Goal: Browse casually: Explore the website without a specific task or goal

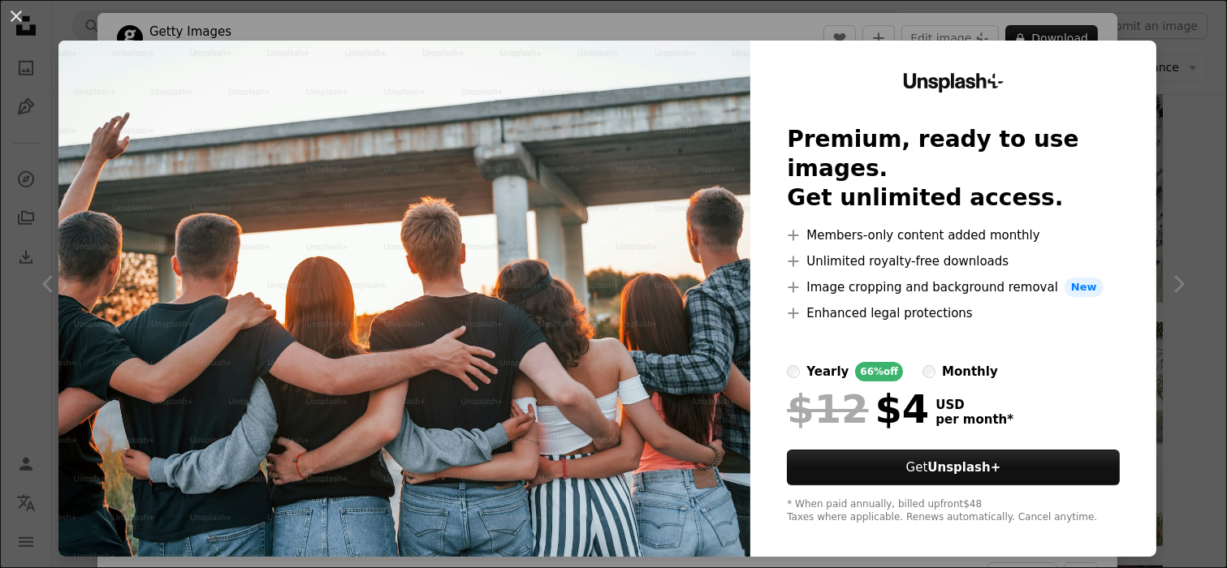
scroll to position [812, 0]
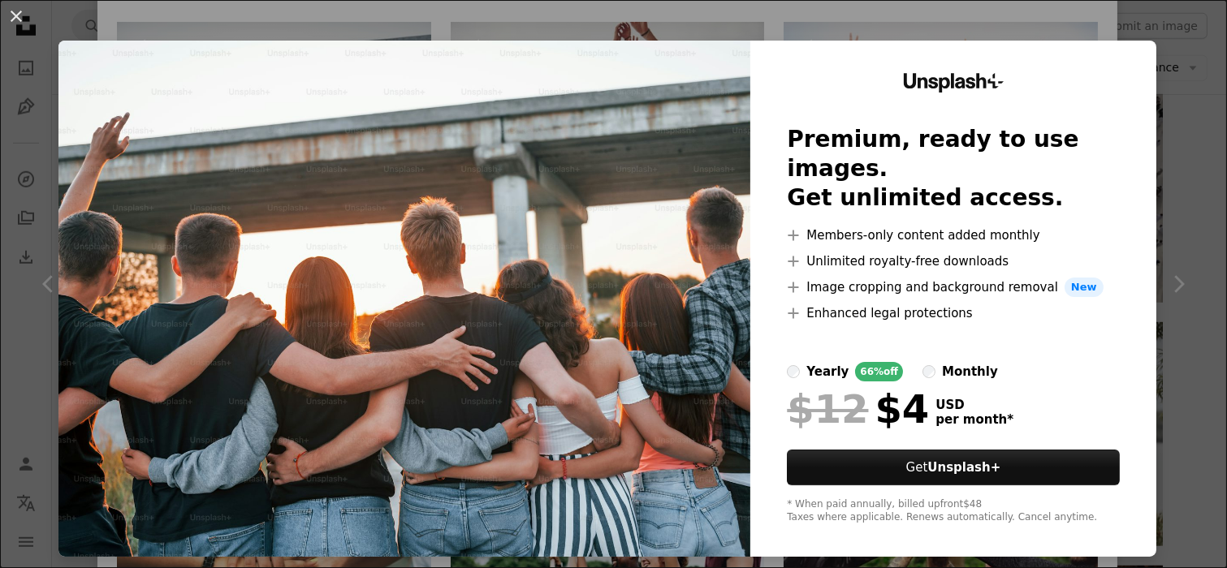
click at [1154, 28] on div "An X shape Unsplash+ Premium, ready to use images. Get unlimited access. A plus…" at bounding box center [613, 284] width 1227 height 568
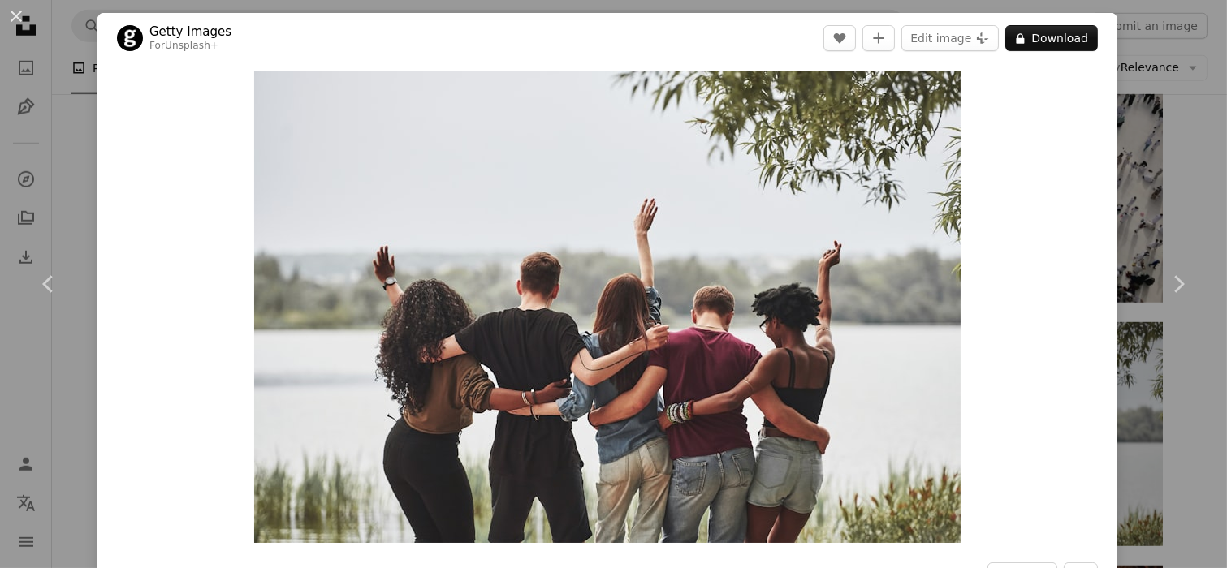
scroll to position [721, 0]
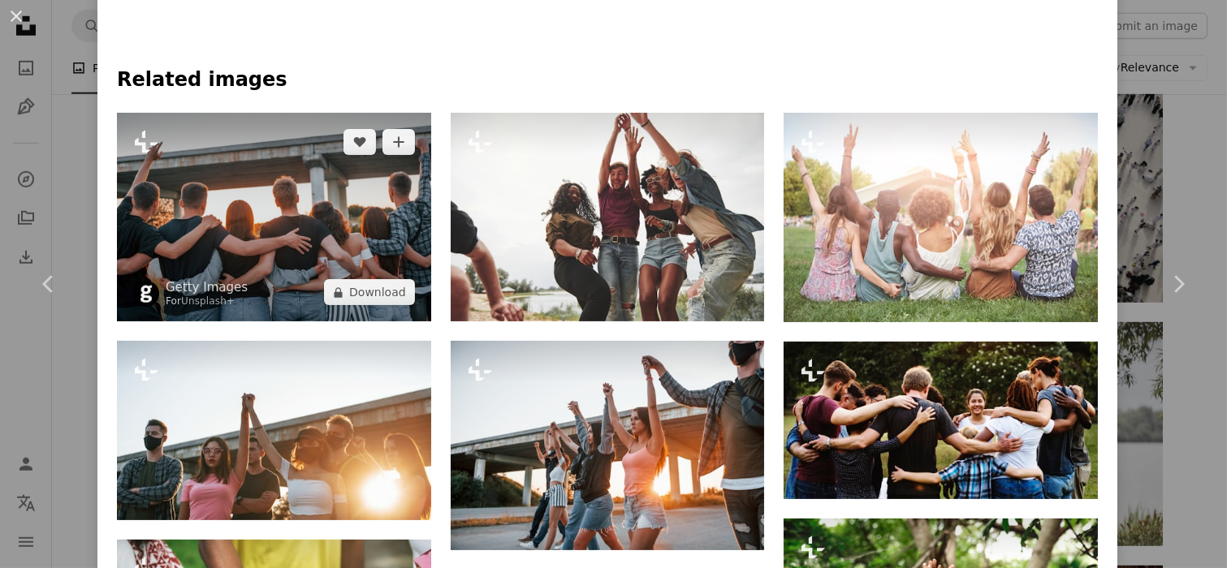
click at [274, 249] on img at bounding box center [274, 218] width 314 height 210
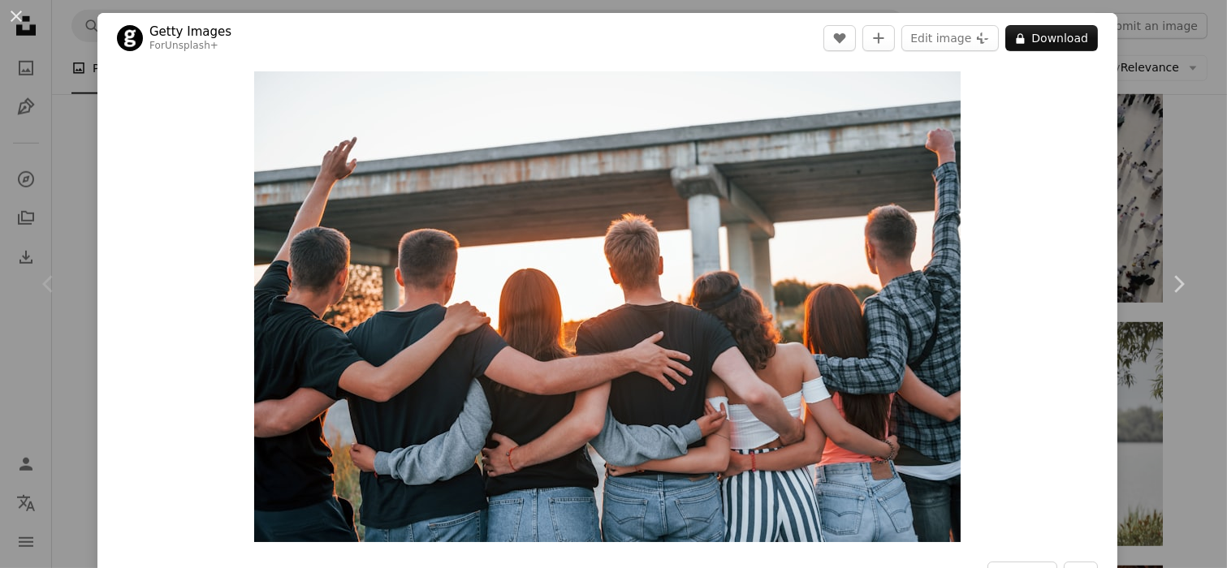
click at [1027, 253] on div "Zoom in" at bounding box center [607, 306] width 1020 height 487
click at [1005, 464] on div "Zoom in" at bounding box center [607, 306] width 1020 height 487
click at [1139, 221] on link "Chevron right" at bounding box center [1178, 284] width 97 height 156
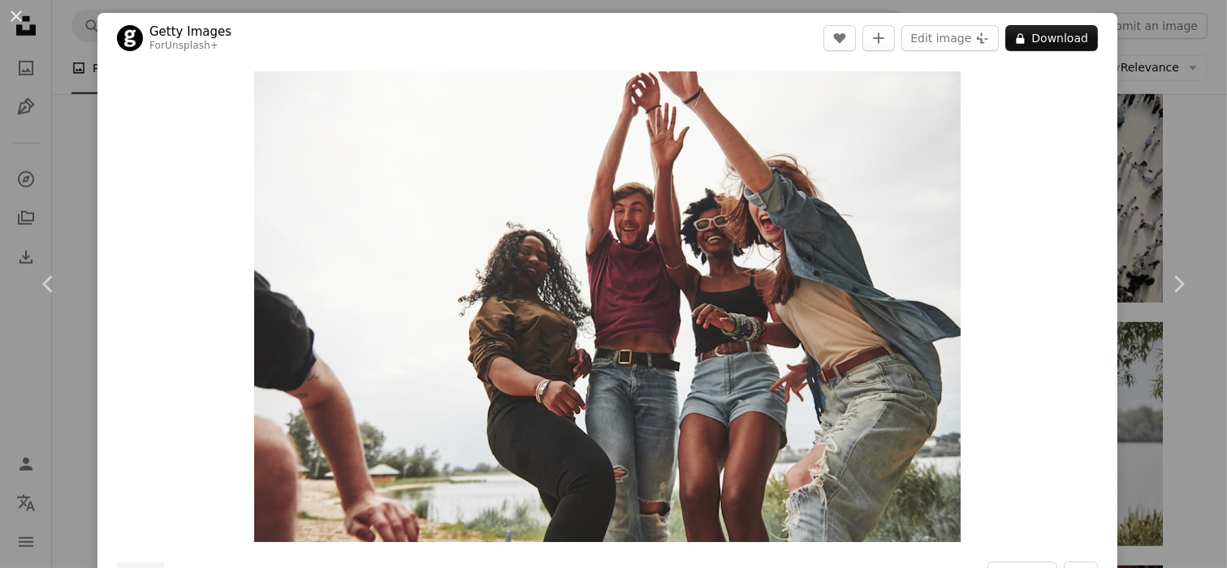
click at [1174, 21] on div "An X shape Chevron left Chevron right Getty Images For Unsplash+ A heart A plus…" at bounding box center [613, 284] width 1227 height 568
